Goal: Information Seeking & Learning: Learn about a topic

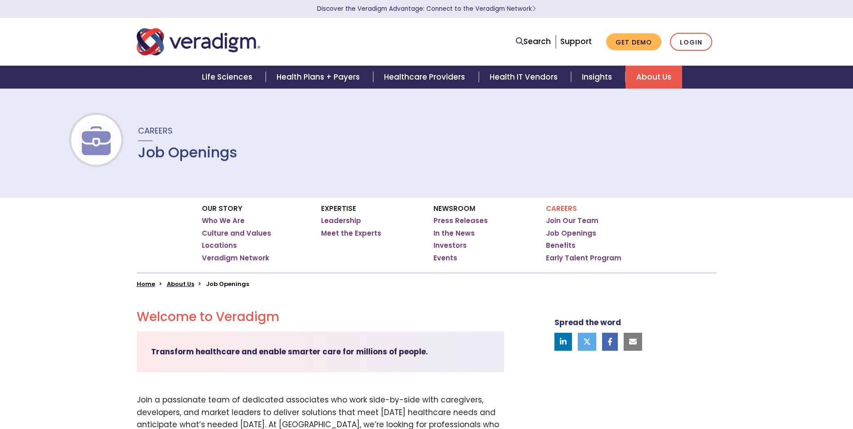
click at [13, 241] on div "Our Story Who We Are Culture and Values Locations Veradigm Network Expertise Ho…" at bounding box center [426, 243] width 853 height 90
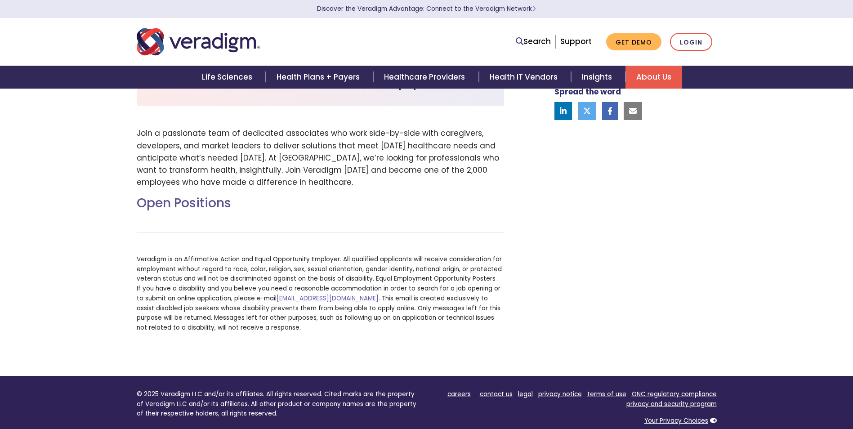
scroll to position [181, 0]
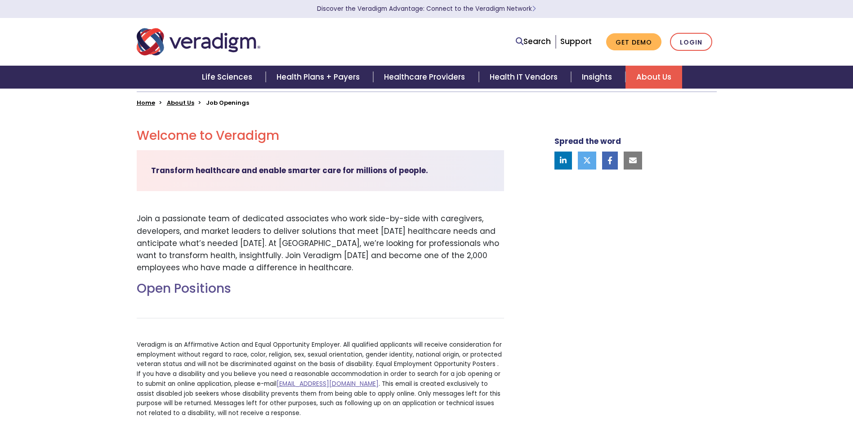
click at [210, 289] on h2 "Open Positions" at bounding box center [320, 288] width 367 height 15
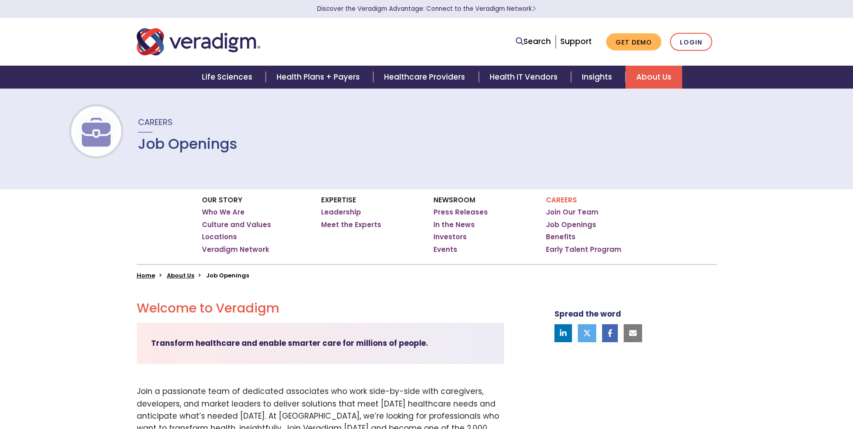
scroll to position [1, 0]
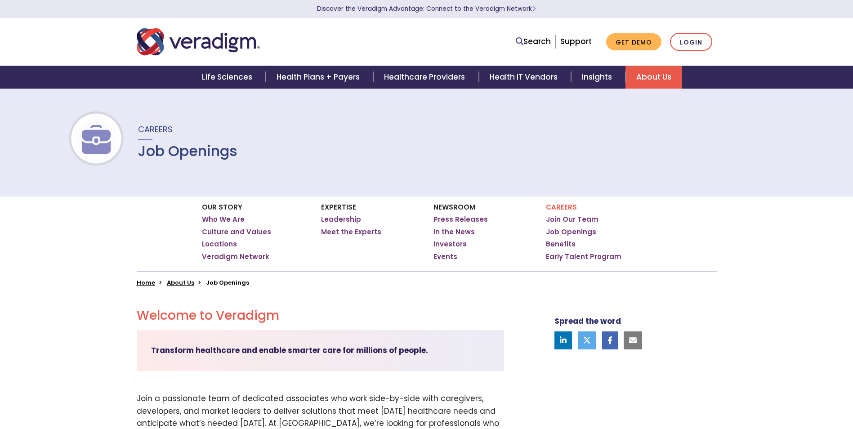
click at [574, 233] on link "Job Openings" at bounding box center [571, 232] width 50 height 9
click at [573, 233] on link "Job Openings" at bounding box center [571, 233] width 50 height 9
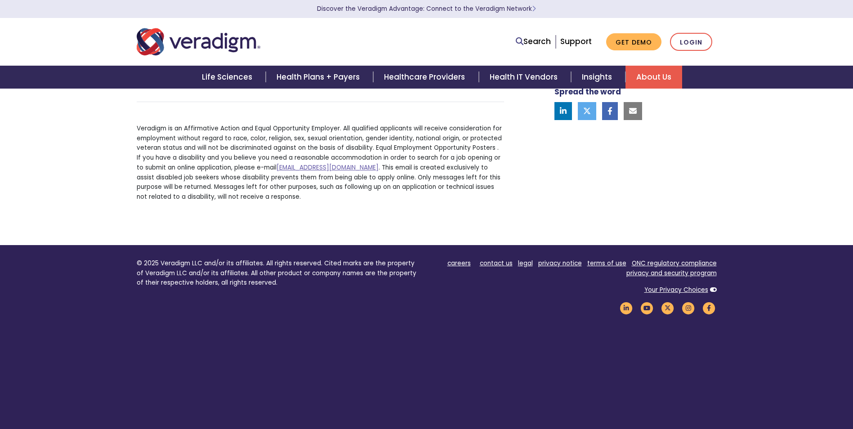
scroll to position [406, 0]
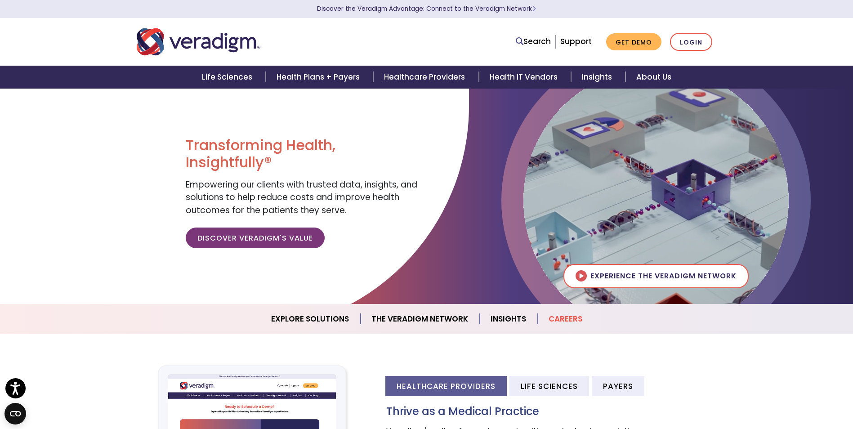
click at [569, 320] on link "Careers" at bounding box center [565, 319] width 55 height 23
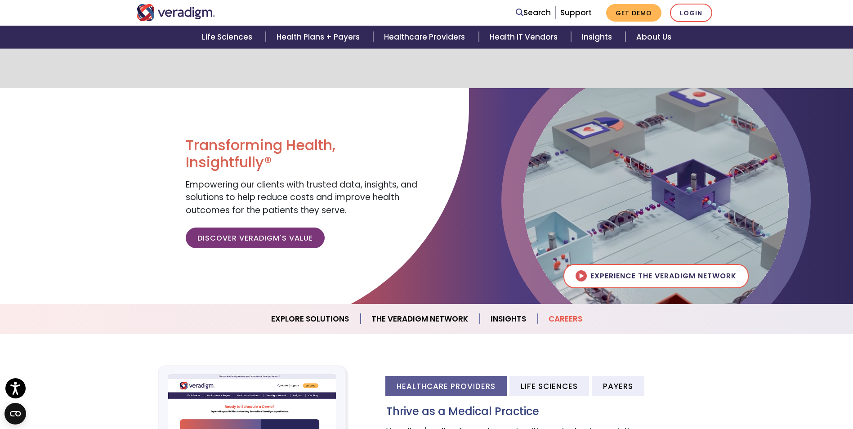
scroll to position [851, 0]
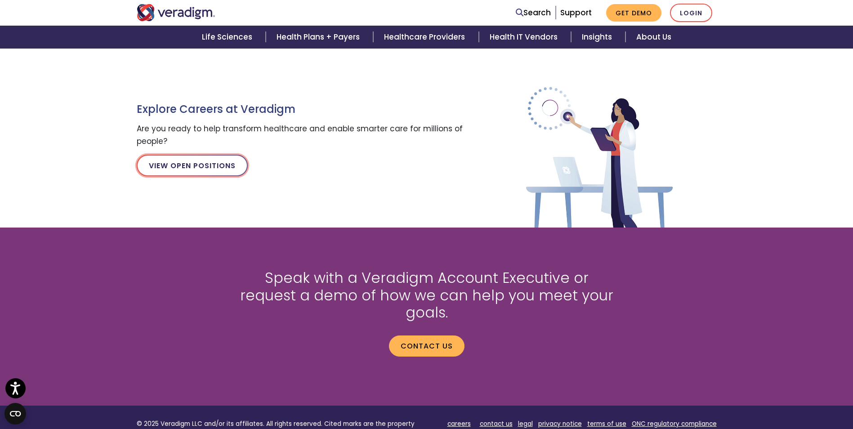
click at [177, 161] on link "View Open Positions" at bounding box center [192, 166] width 111 height 22
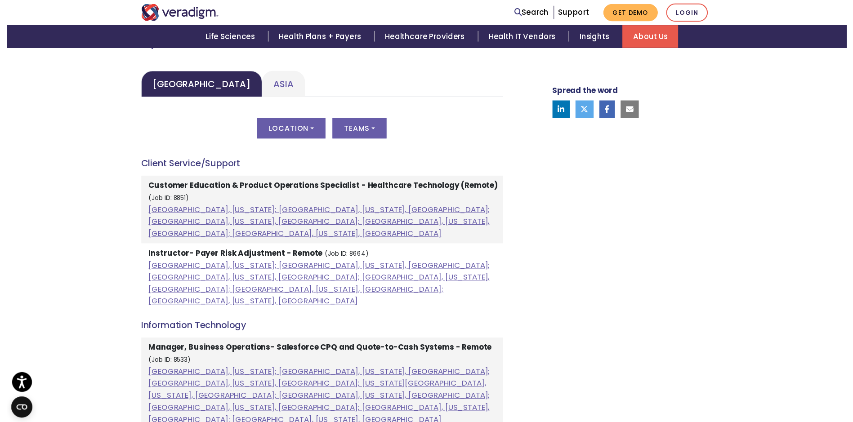
scroll to position [450, 0]
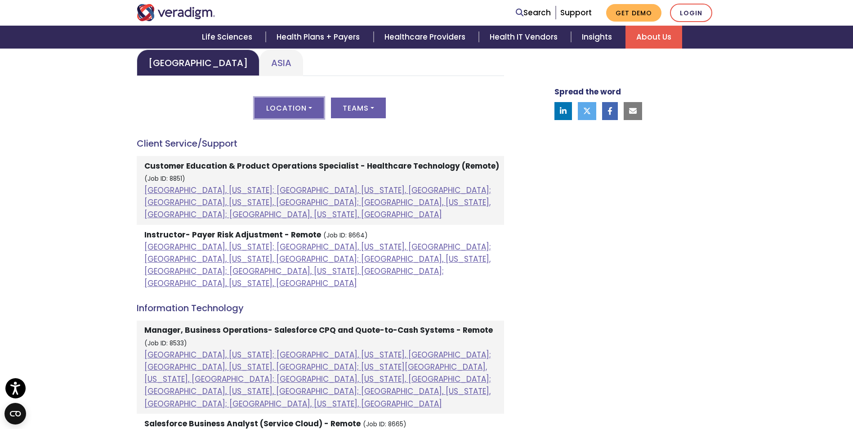
click at [311, 111] on button "Location" at bounding box center [289, 108] width 69 height 21
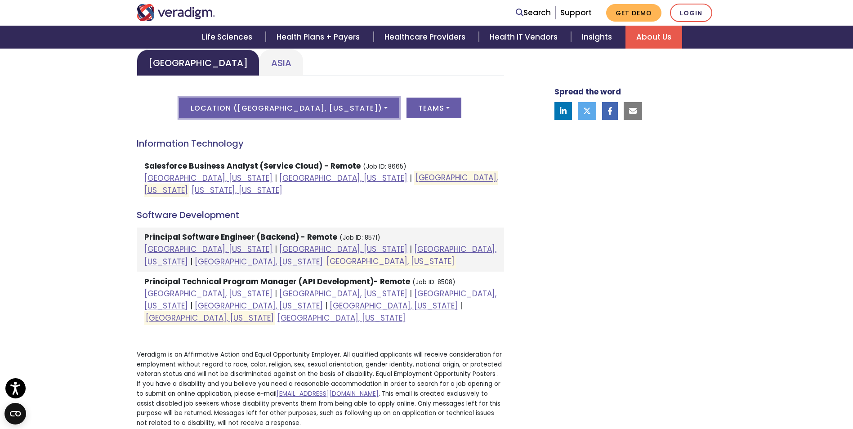
click at [372, 105] on button "Location ( [GEOGRAPHIC_DATA], [US_STATE] )" at bounding box center [289, 108] width 220 height 21
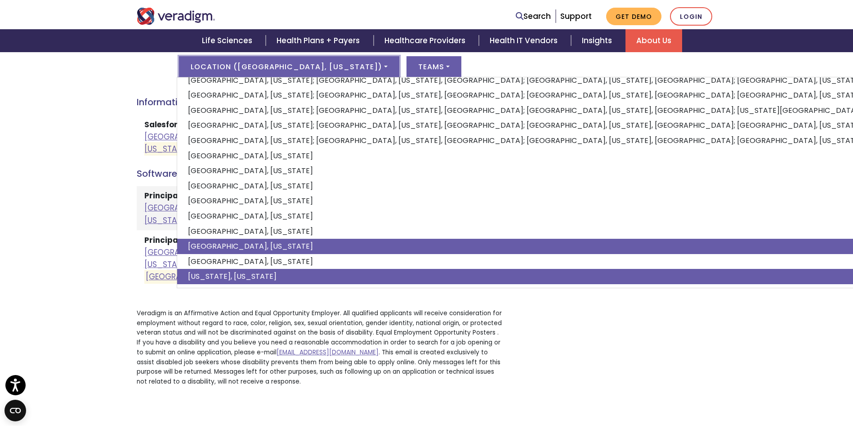
scroll to position [0, 0]
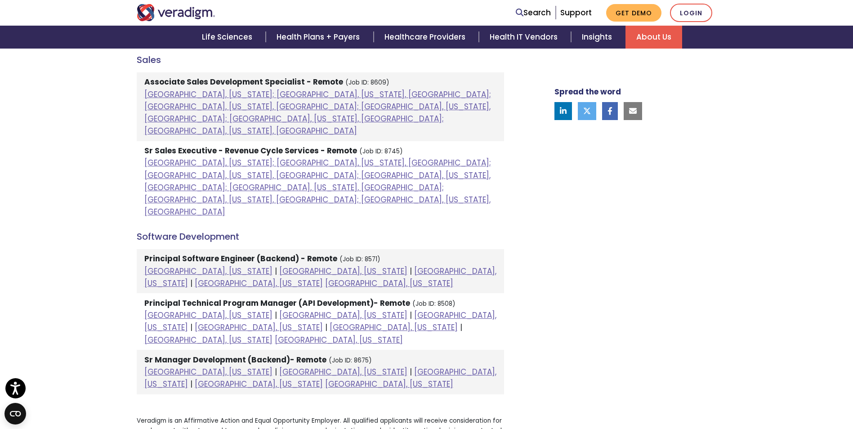
scroll to position [636, 0]
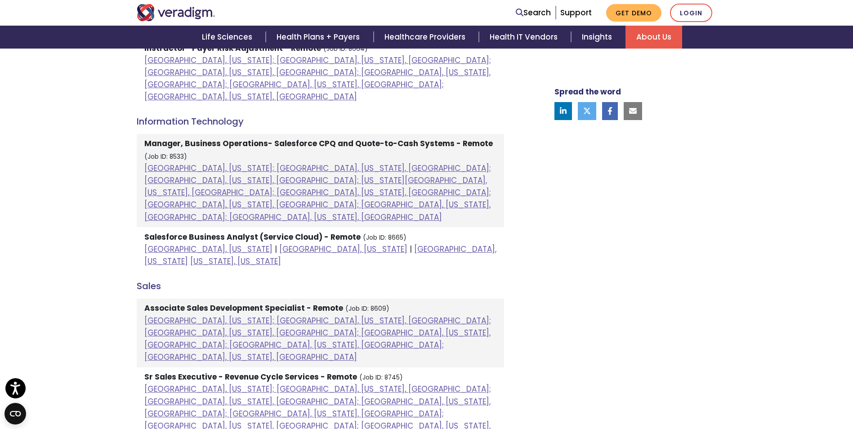
click at [207, 303] on strong "Associate Sales Development Specialist - Remote" at bounding box center [243, 308] width 199 height 11
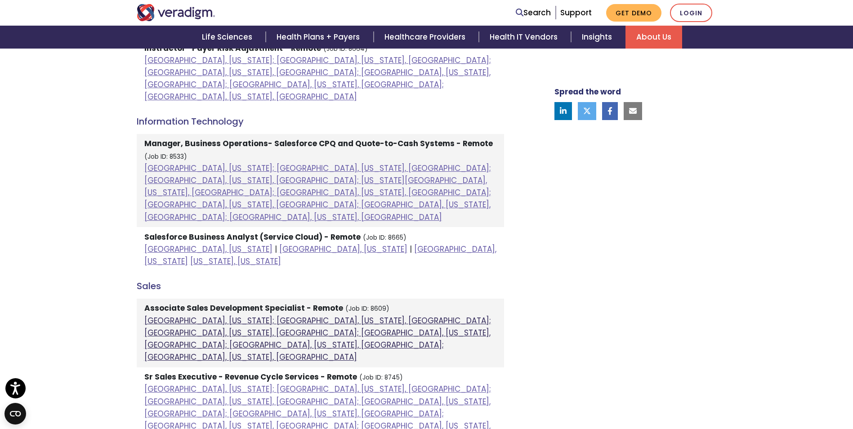
click at [251, 315] on link "[GEOGRAPHIC_DATA], [US_STATE]; [GEOGRAPHIC_DATA], [US_STATE], [GEOGRAPHIC_DATA]…" at bounding box center [317, 339] width 347 height 48
